Goal: Information Seeking & Learning: Check status

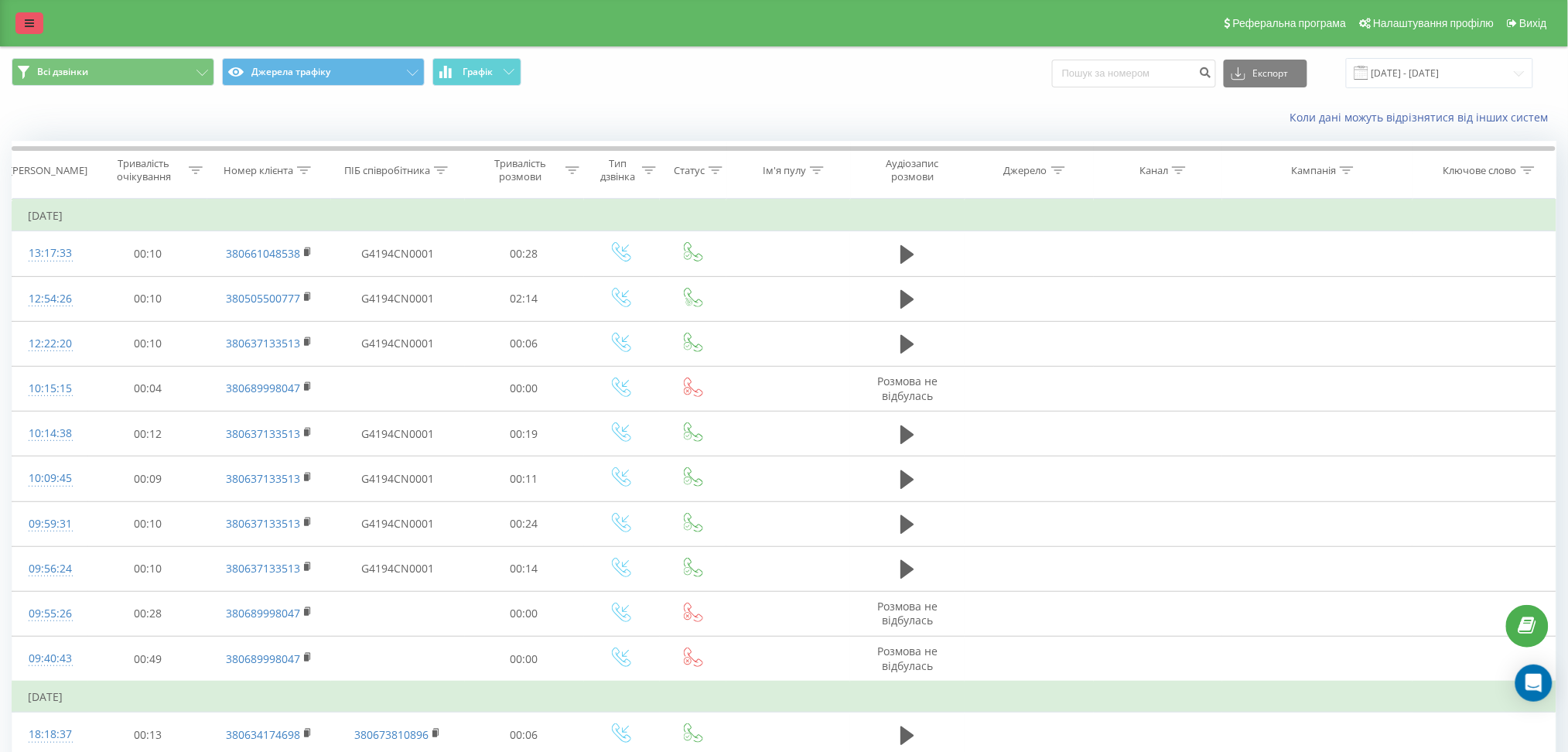
click at [29, 26] on icon at bounding box center [29, 23] width 9 height 11
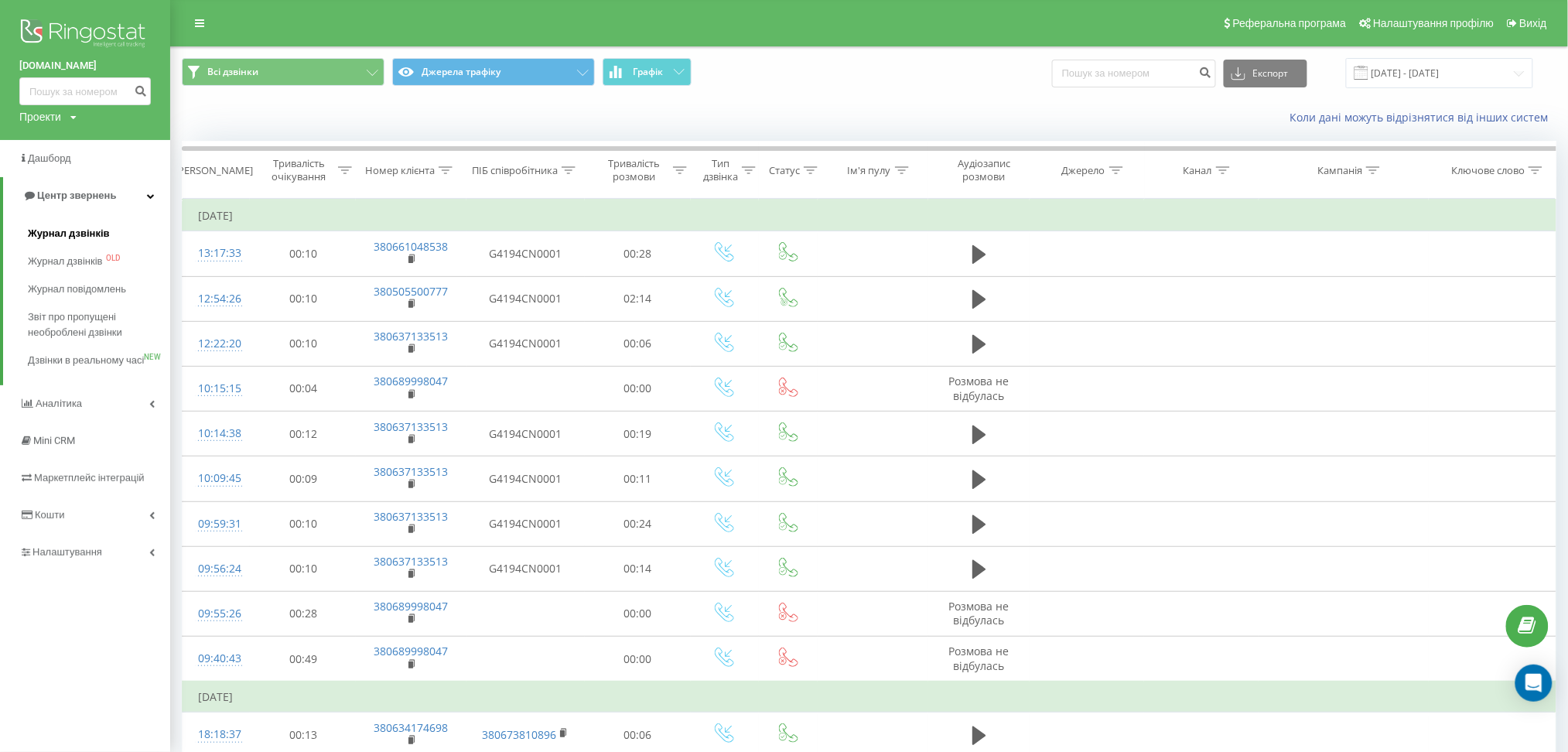
click at [78, 240] on span "Журнал дзвінків" at bounding box center [69, 233] width 82 height 15
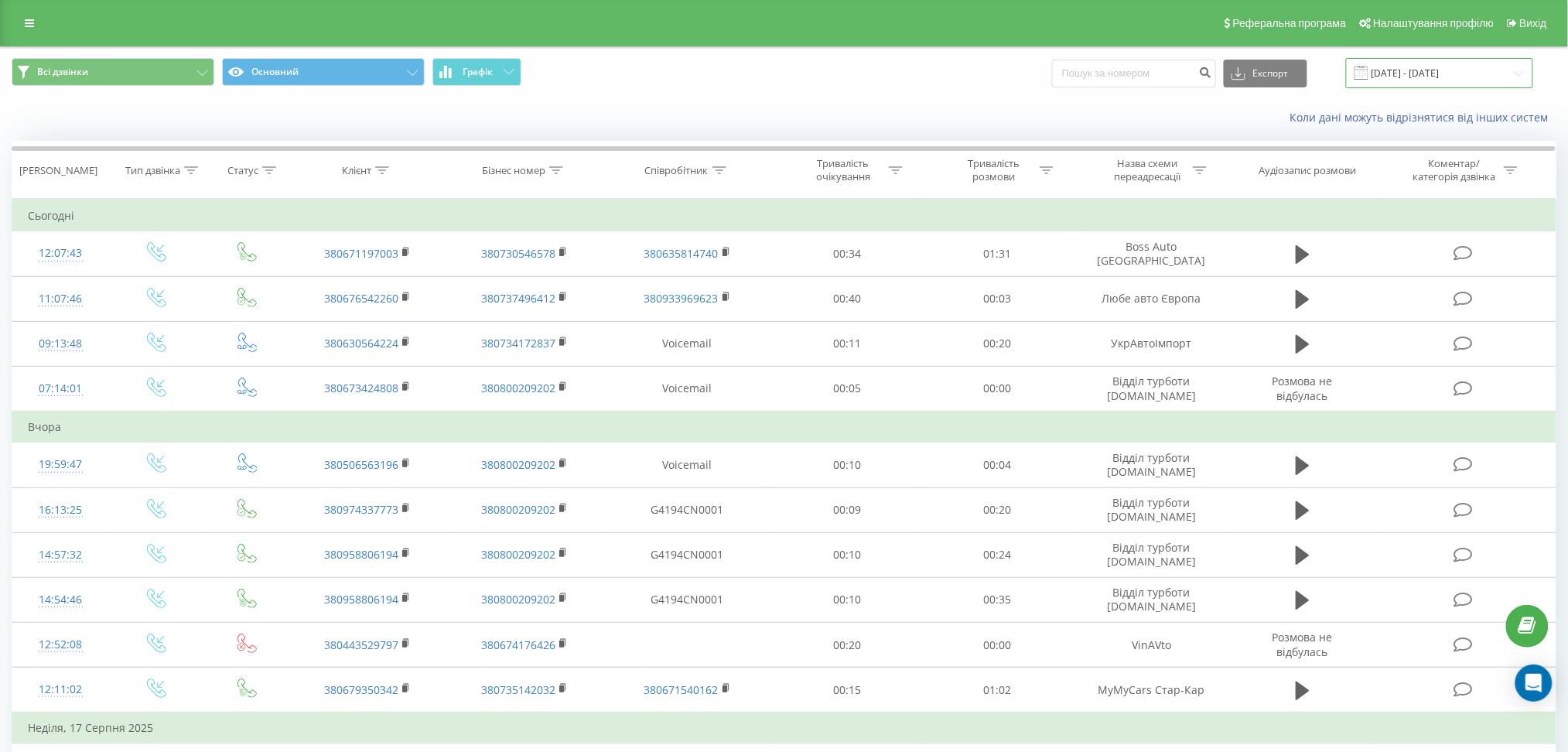
click at [1404, 74] on input "[DATE] - [DATE]" at bounding box center [1440, 73] width 187 height 30
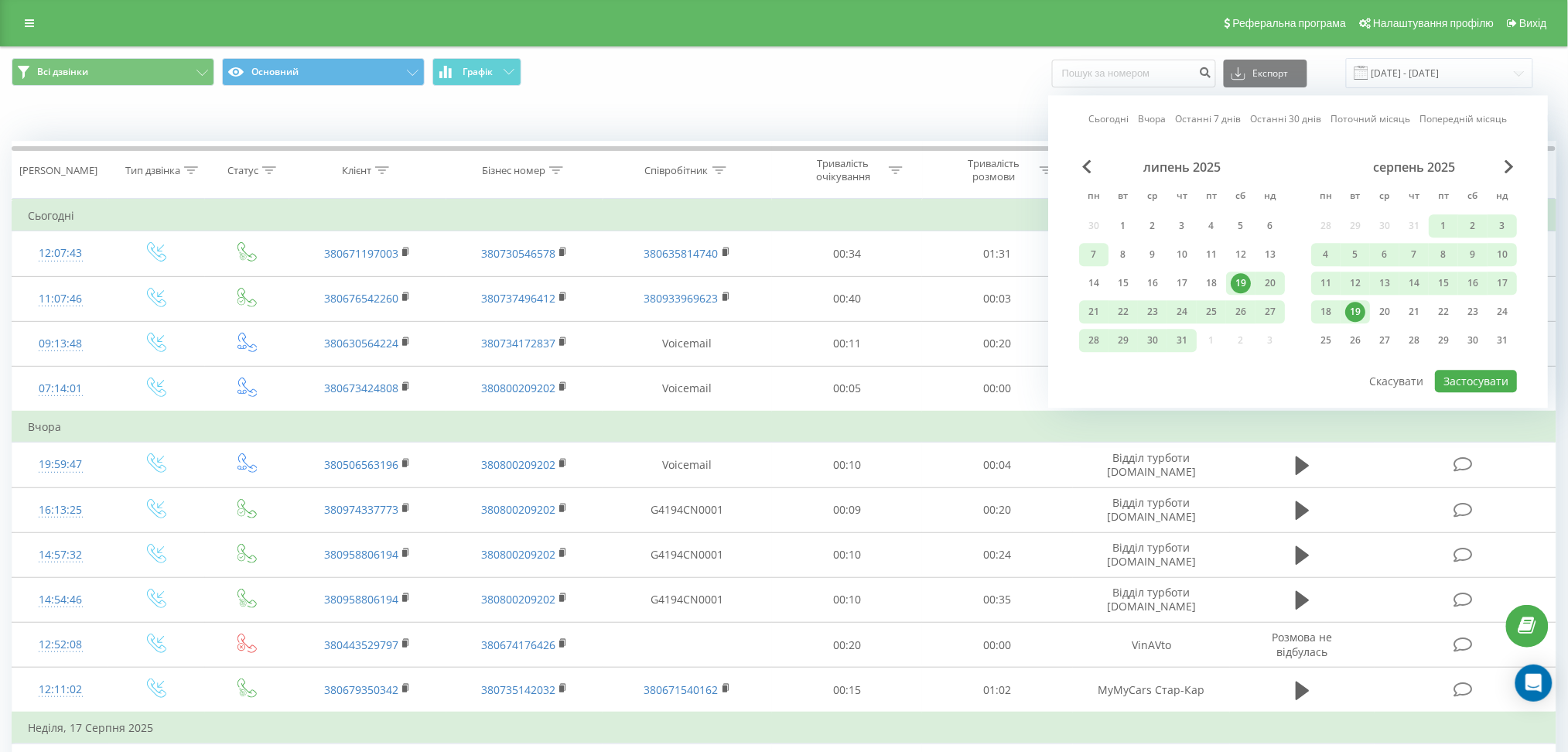
click at [1097, 253] on div "7" at bounding box center [1093, 254] width 21 height 21
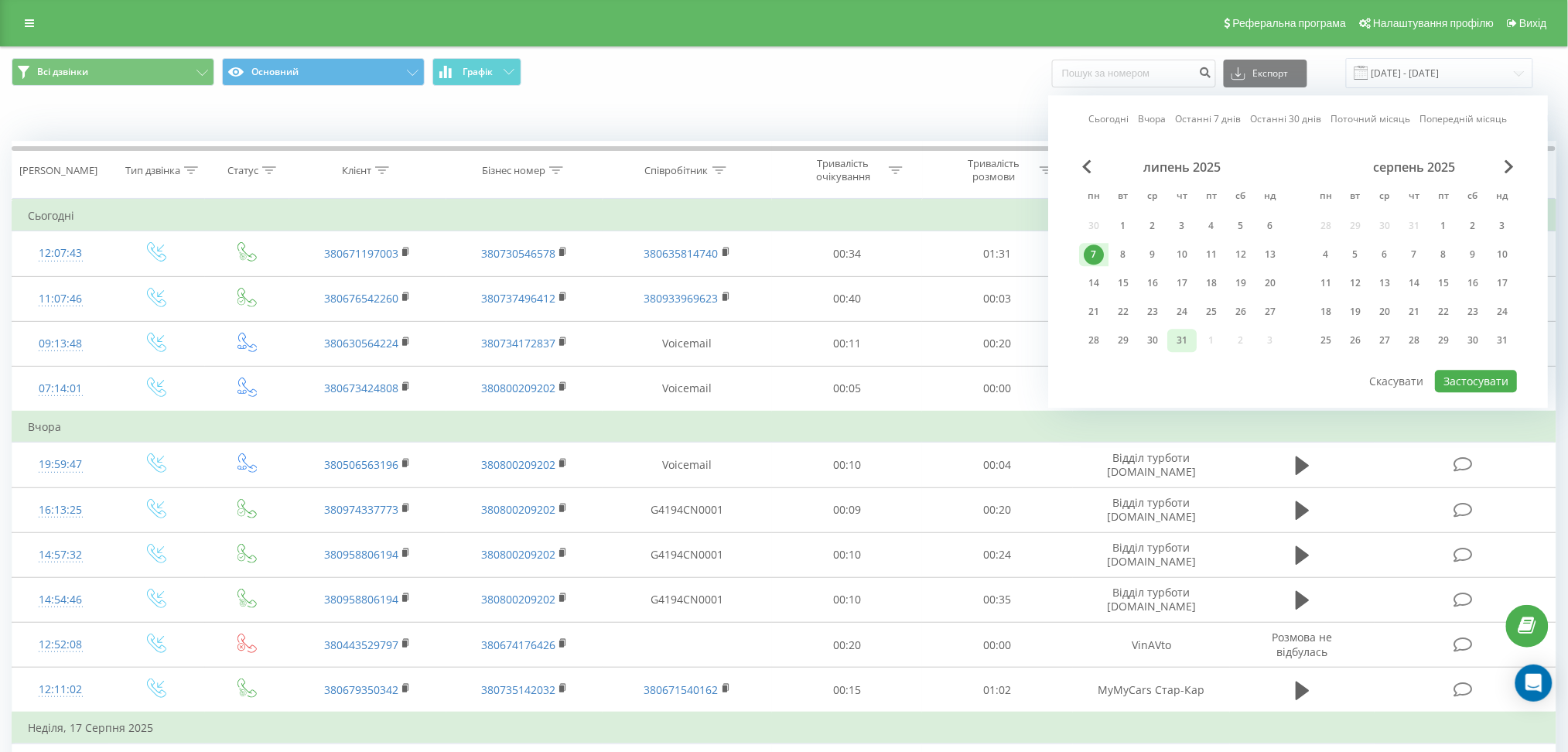
click at [1179, 337] on div "31" at bounding box center [1182, 340] width 21 height 21
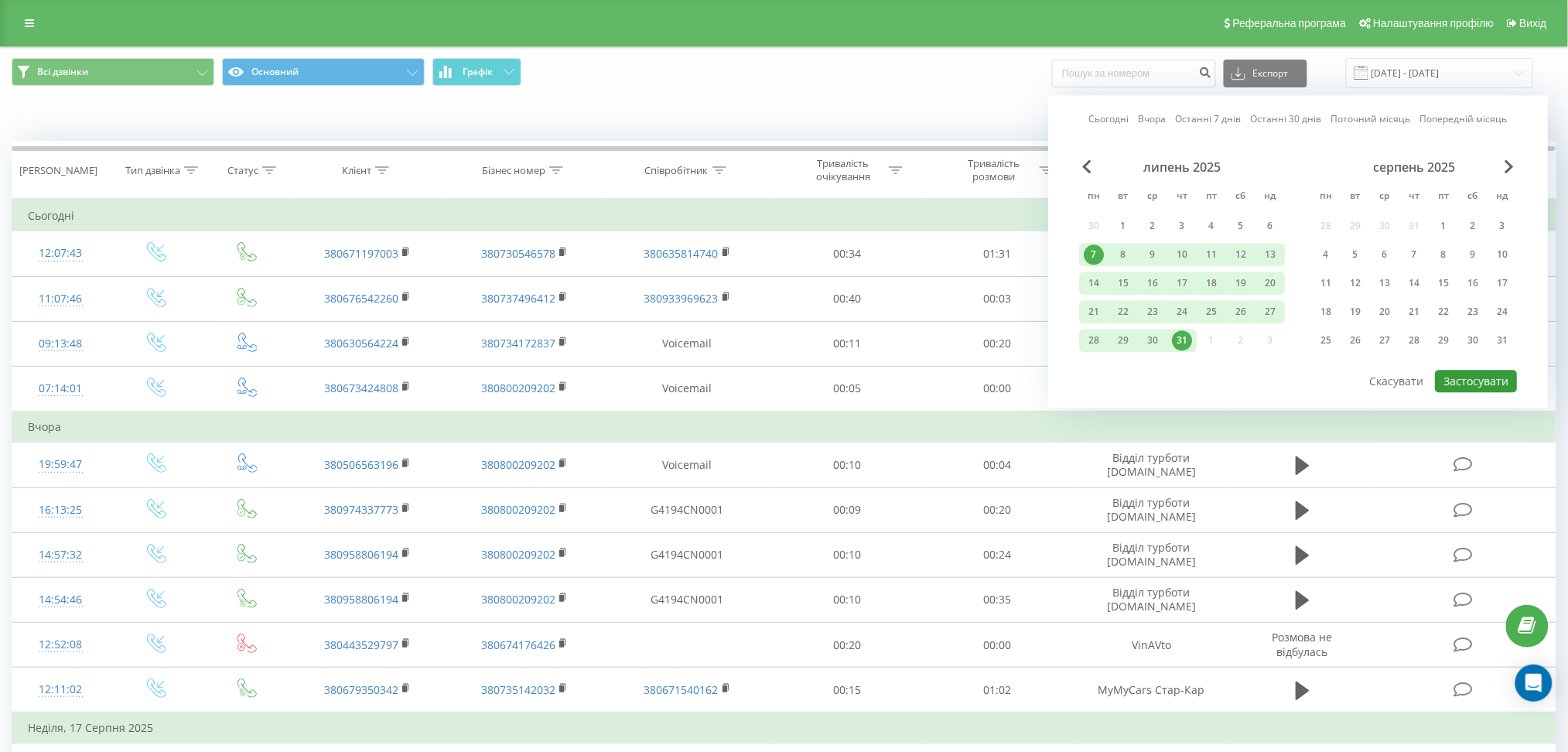
click at [1487, 371] on button "Застосувати" at bounding box center [1475, 380] width 82 height 22
type input "07.07.2025 - 31.07.2025"
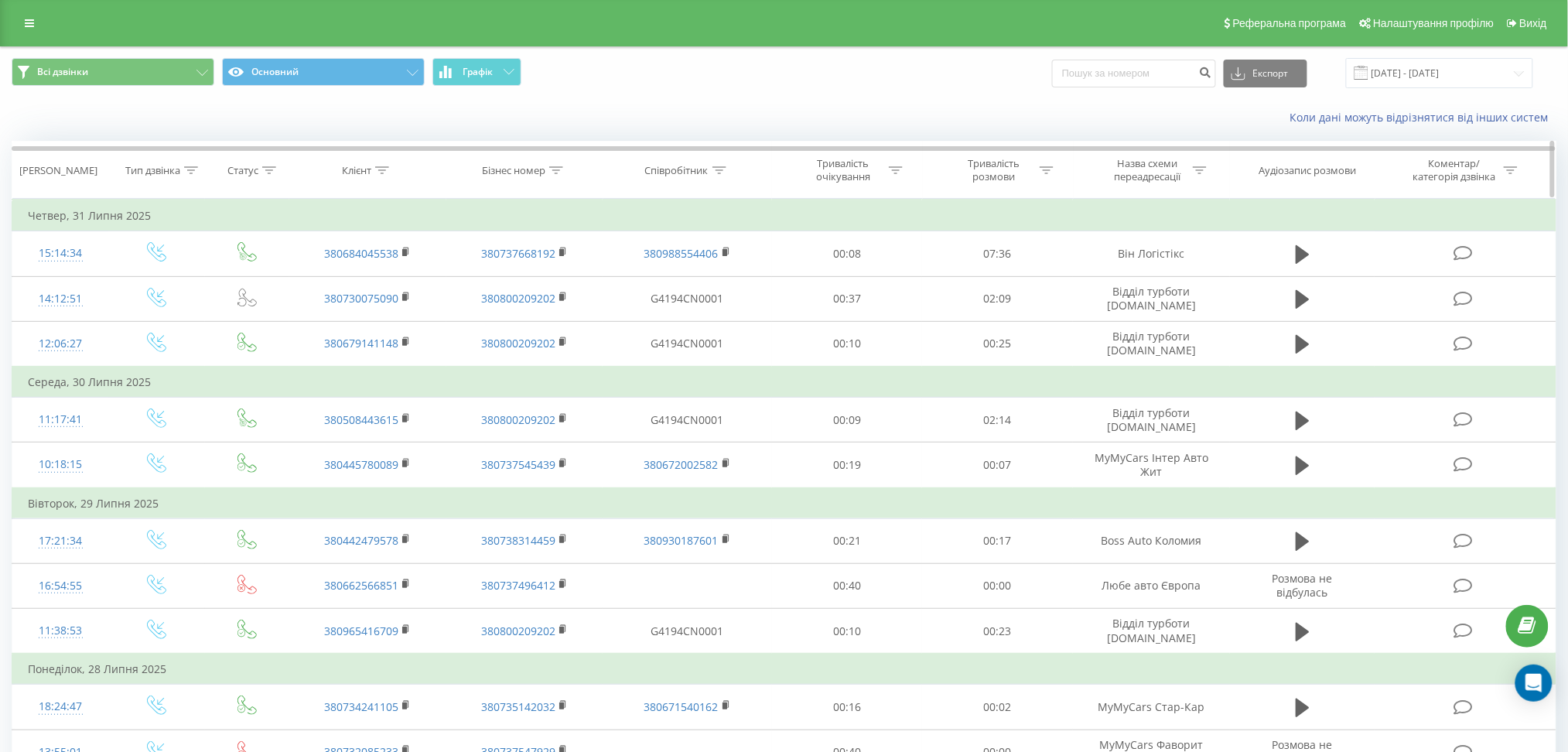
click at [1193, 178] on div "Назва схеми переадресації" at bounding box center [1156, 169] width 101 height 26
click at [1169, 270] on input "text" at bounding box center [1151, 281] width 136 height 27
type input "Любе"
click at [1178, 307] on span "OK" at bounding box center [1184, 311] width 44 height 24
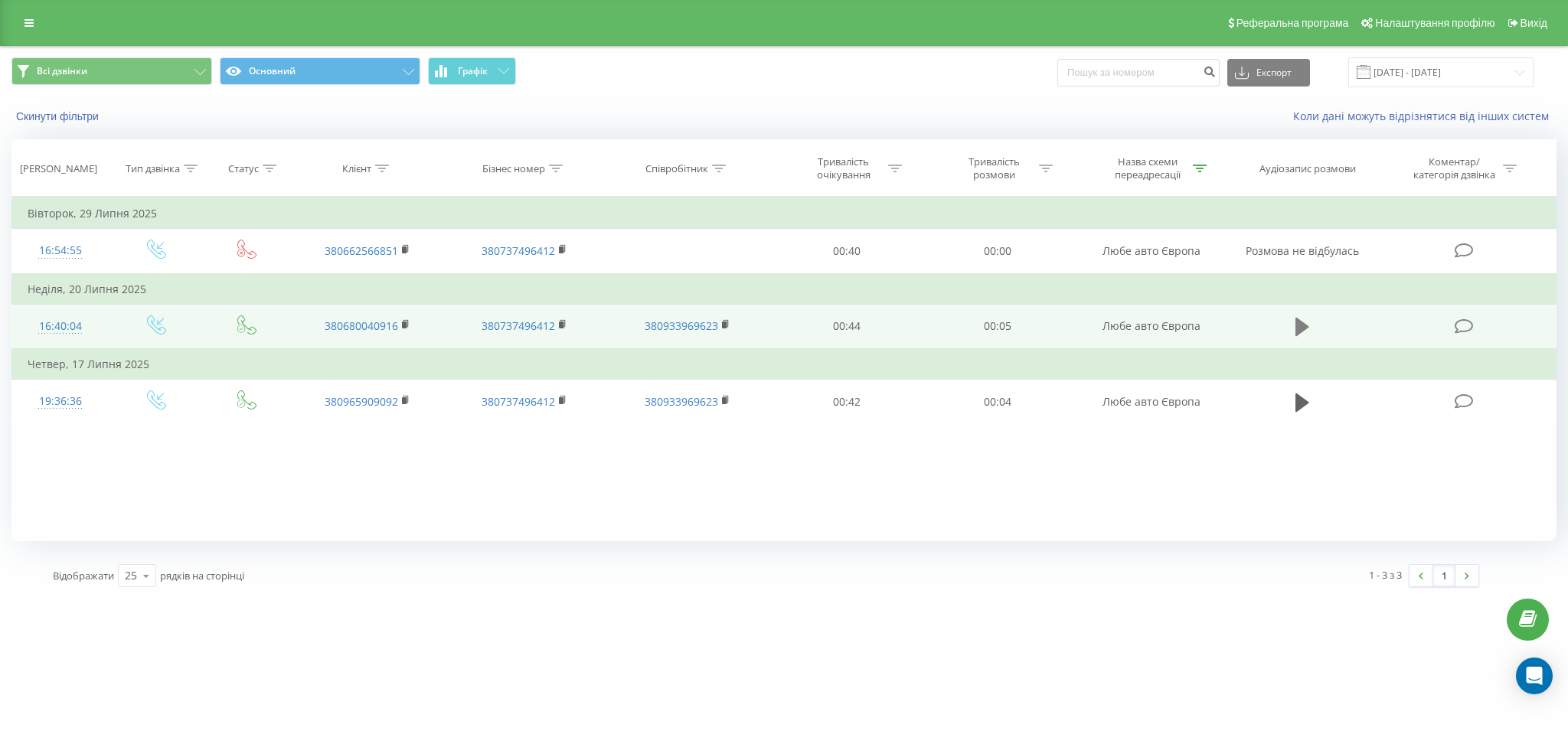
click at [1293, 330] on button at bounding box center [1302, 327] width 23 height 23
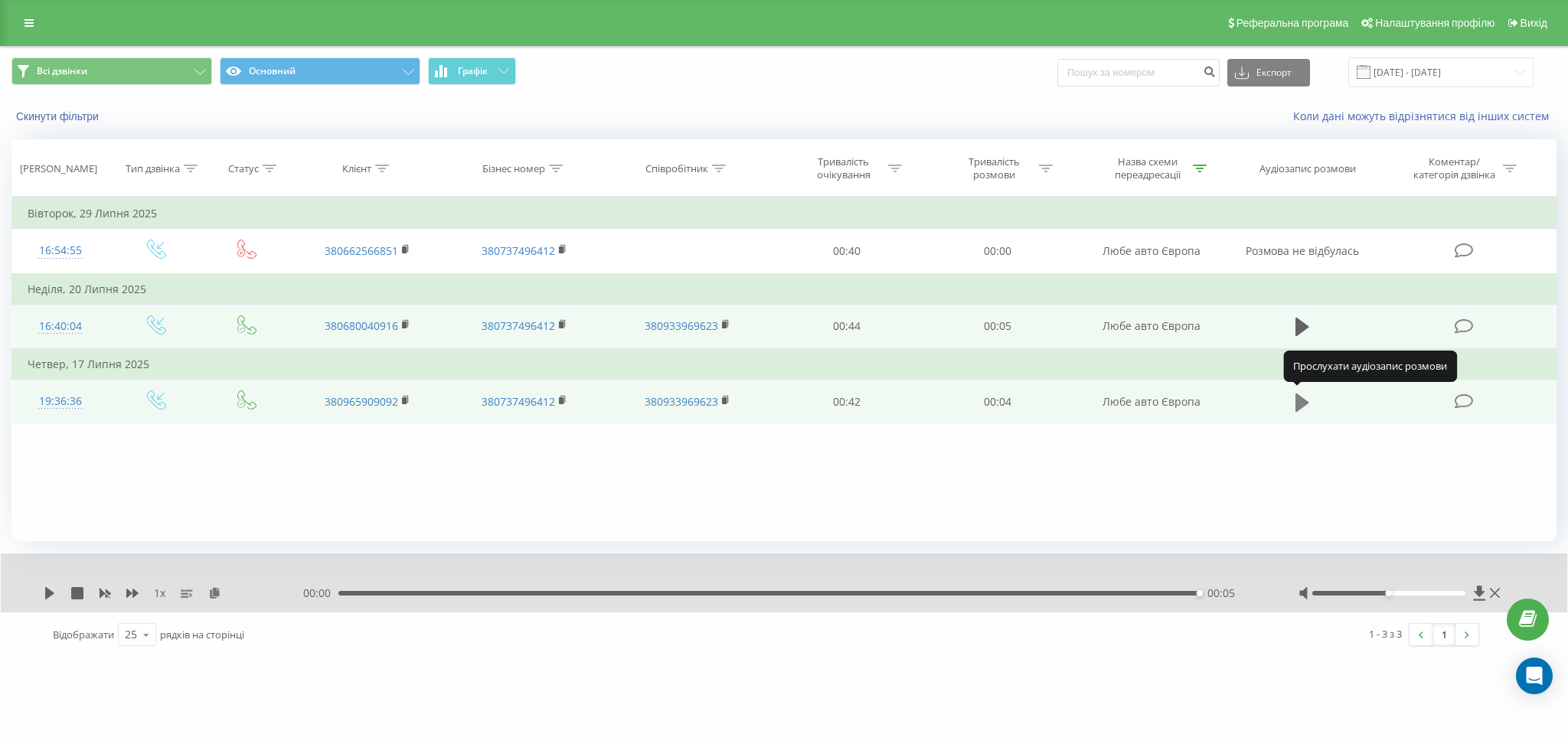
click at [1305, 392] on icon at bounding box center [1302, 402] width 14 height 21
click at [1426, 69] on input "07.07.2025 - 31.07.2025" at bounding box center [1441, 72] width 185 height 30
click at [1036, 454] on div "Фільтрувати за умовою Дорівнює Введіть значення Скасувати OK Фільтрувати за умо…" at bounding box center [784, 369] width 1545 height 344
click at [464, 636] on div "Відображати 25 10 25 50 100 рядків на сторінці" at bounding box center [404, 635] width 724 height 44
